Goal: Feedback & Contribution: Leave review/rating

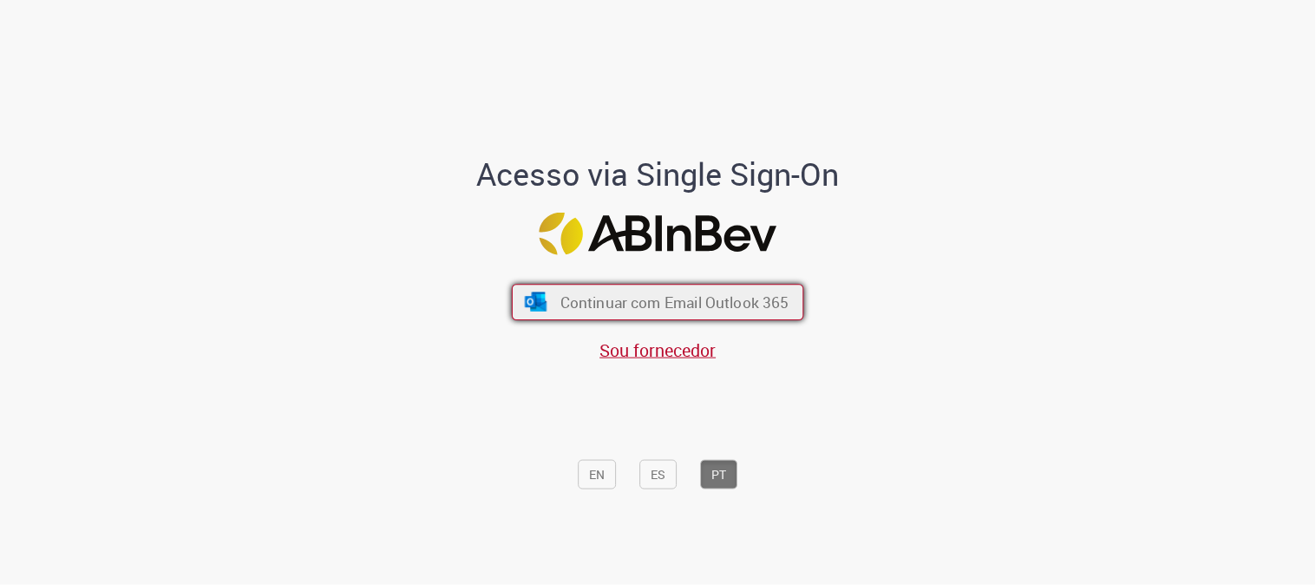
click at [699, 302] on span "Continuar com Email Outlook 365" at bounding box center [675, 302] width 229 height 20
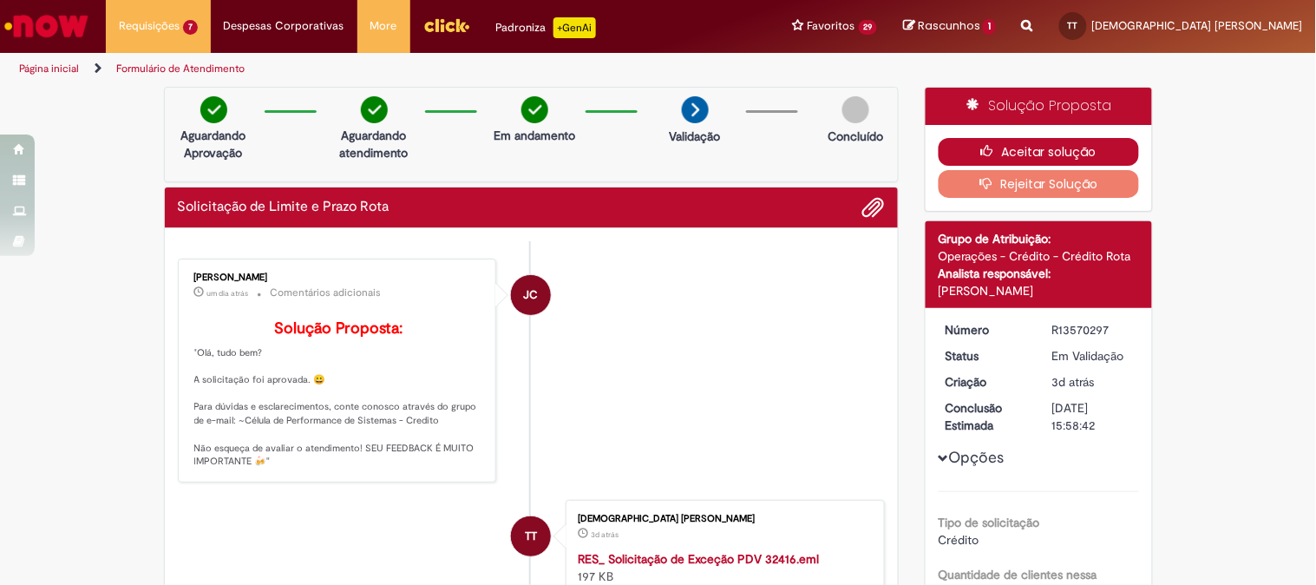
click at [1087, 153] on button "Aceitar solução" at bounding box center [1039, 152] width 200 height 28
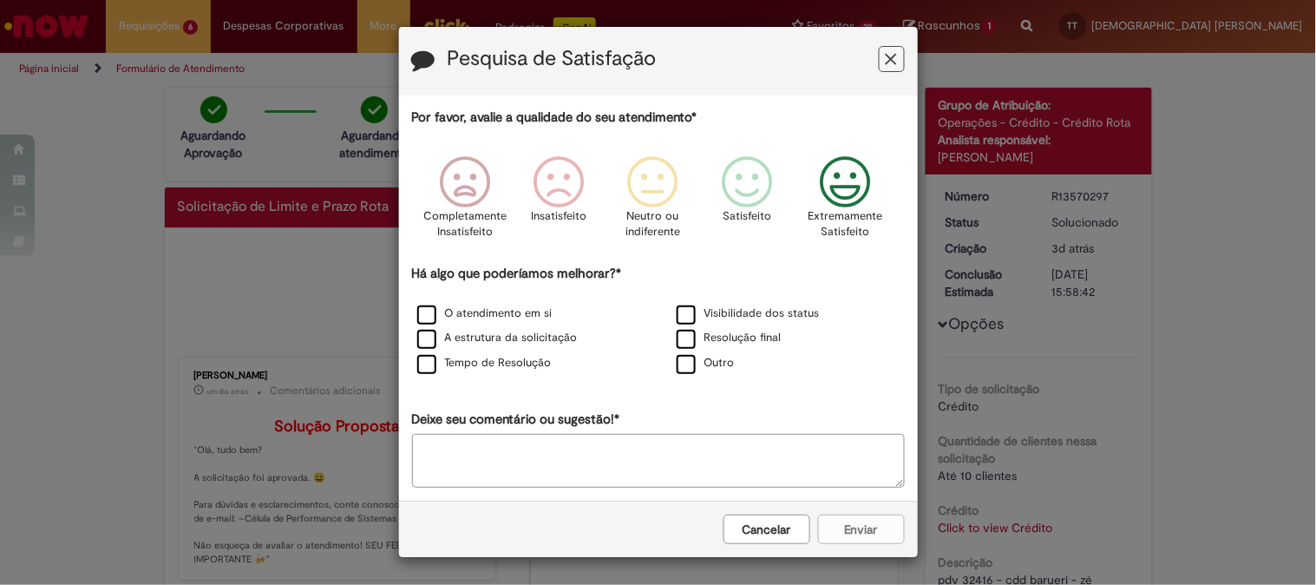
click at [837, 180] on icon "Feedback" at bounding box center [845, 182] width 65 height 52
click at [512, 312] on label "O atendimento em si" at bounding box center [484, 313] width 135 height 16
click at [743, 338] on label "Resolução final" at bounding box center [729, 338] width 105 height 16
click at [863, 525] on button "Enviar" at bounding box center [861, 530] width 87 height 30
